Goal: Information Seeking & Learning: Find specific fact

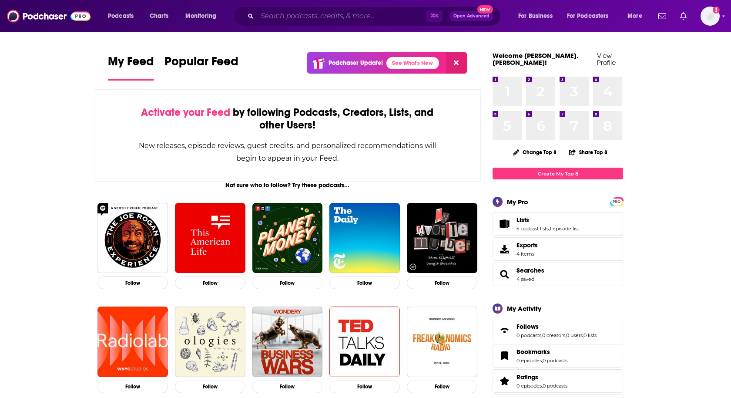
click at [278, 13] on input "Search podcasts, credits, & more..." at bounding box center [341, 16] width 169 height 14
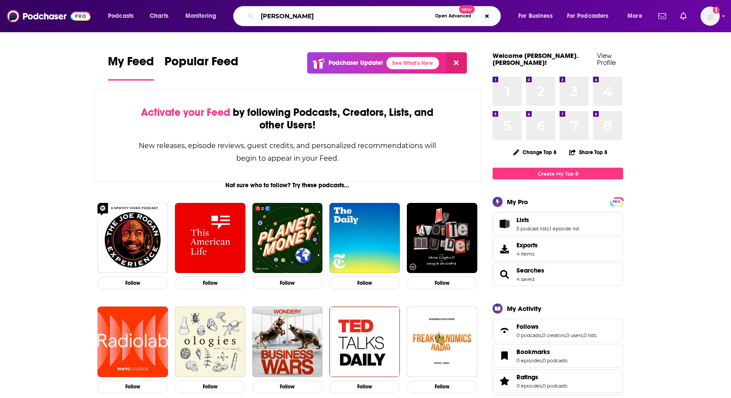
type input "[PERSON_NAME]"
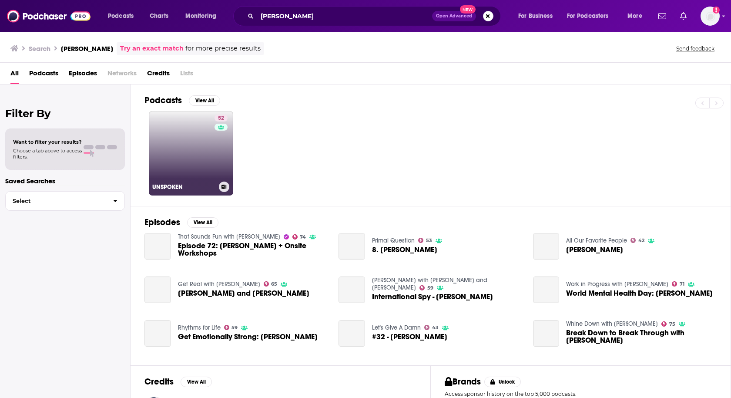
click at [168, 140] on link "52 UNSPOKEN" at bounding box center [191, 153] width 84 height 84
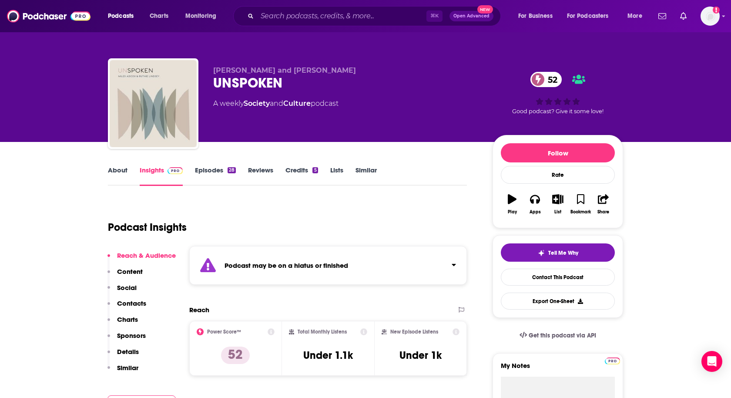
click at [132, 299] on p "Contacts" at bounding box center [131, 303] width 29 height 8
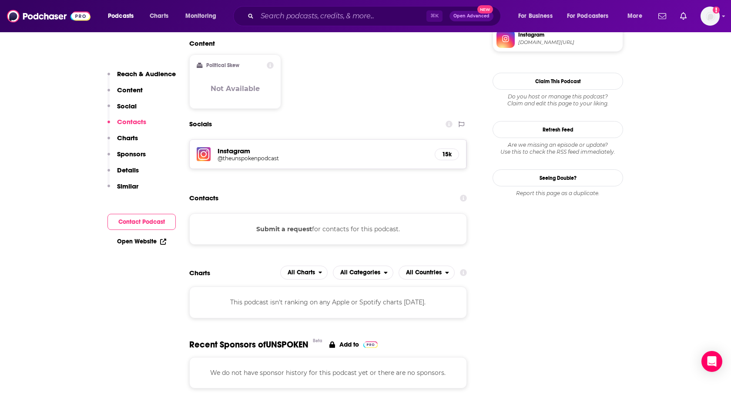
scroll to position [767, 0]
